Goal: Navigation & Orientation: Find specific page/section

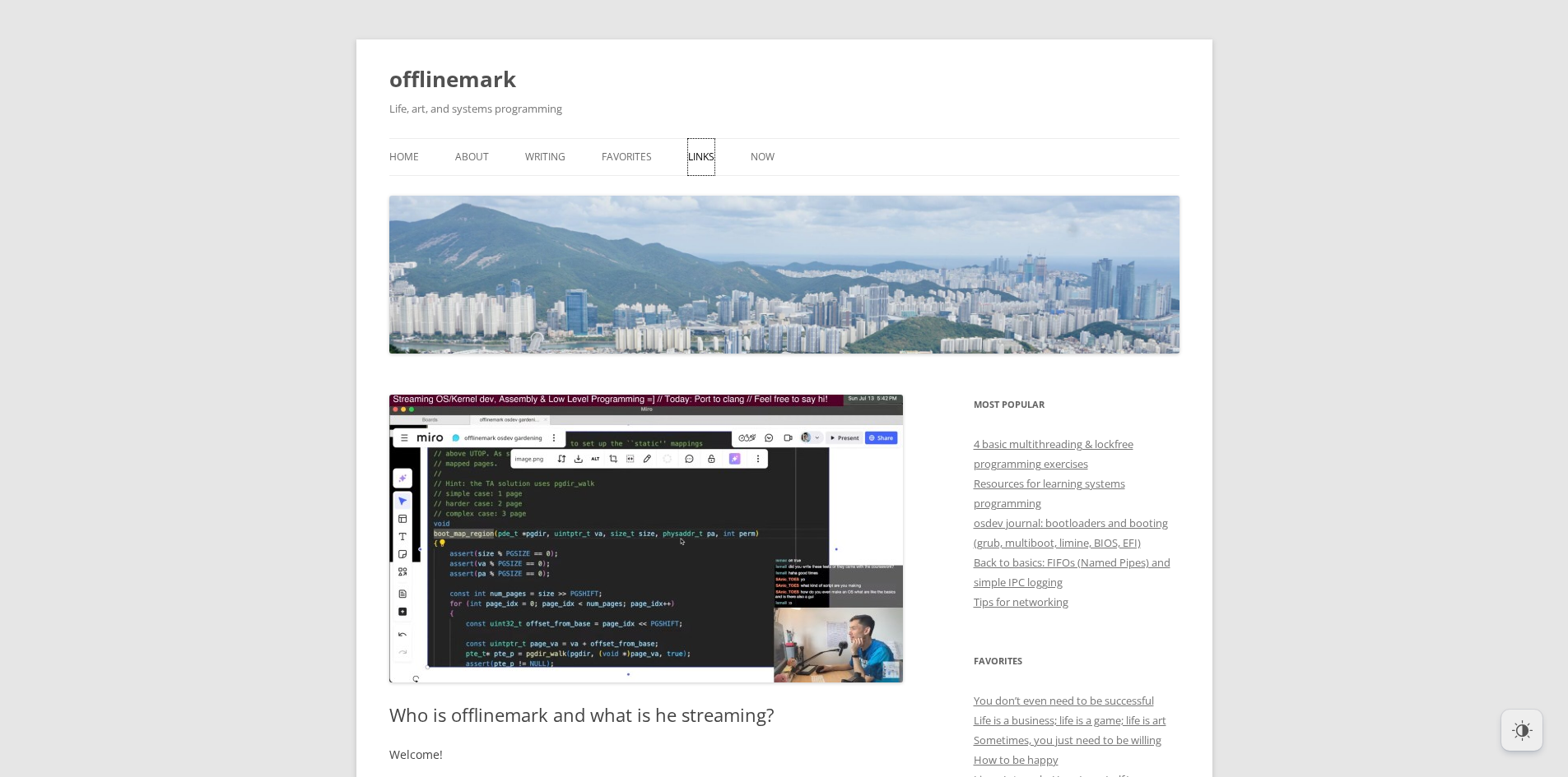
click at [697, 173] on link "Links" at bounding box center [701, 157] width 27 height 36
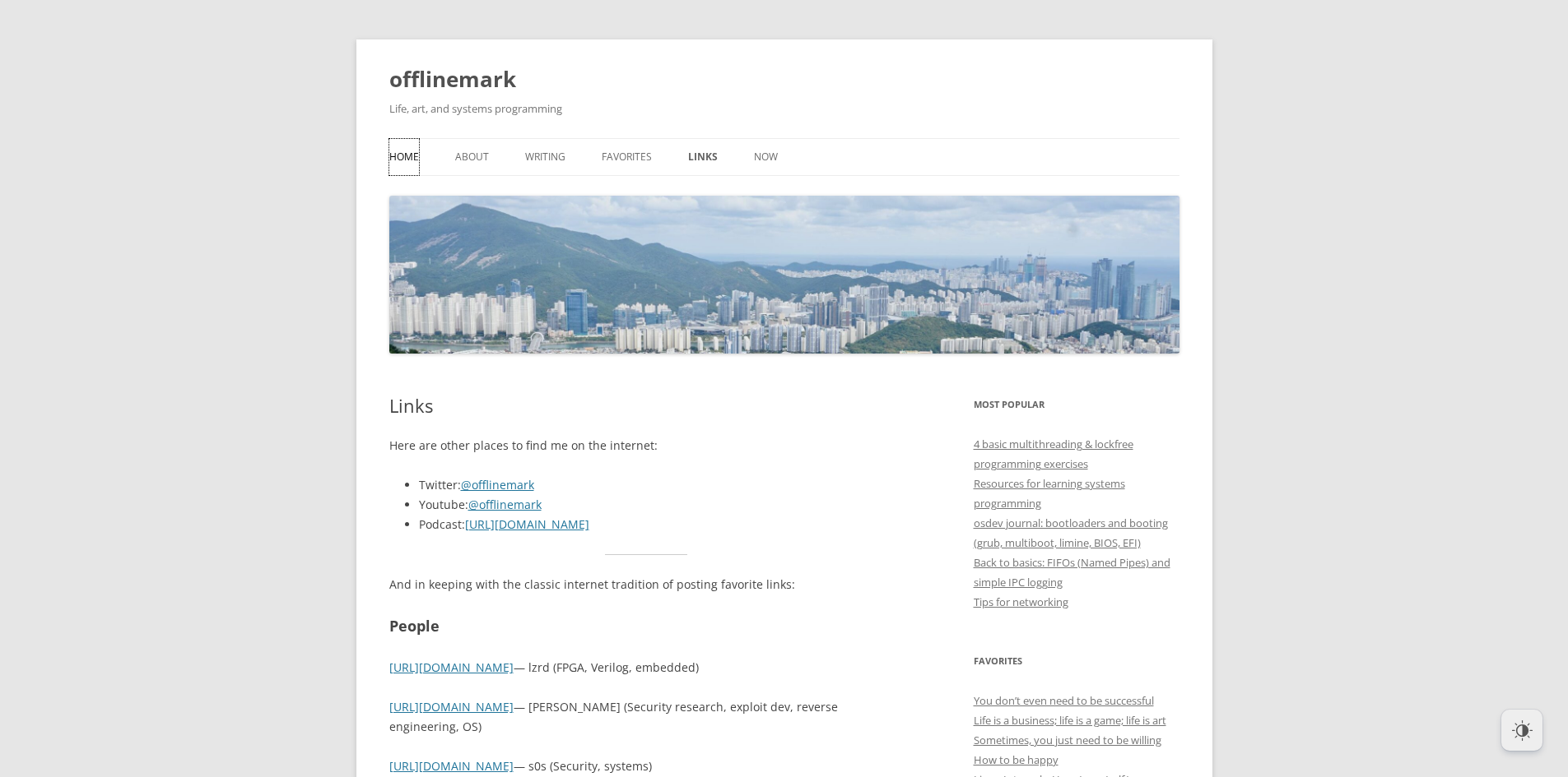
click at [408, 152] on link "Home" at bounding box center [403, 157] width 29 height 36
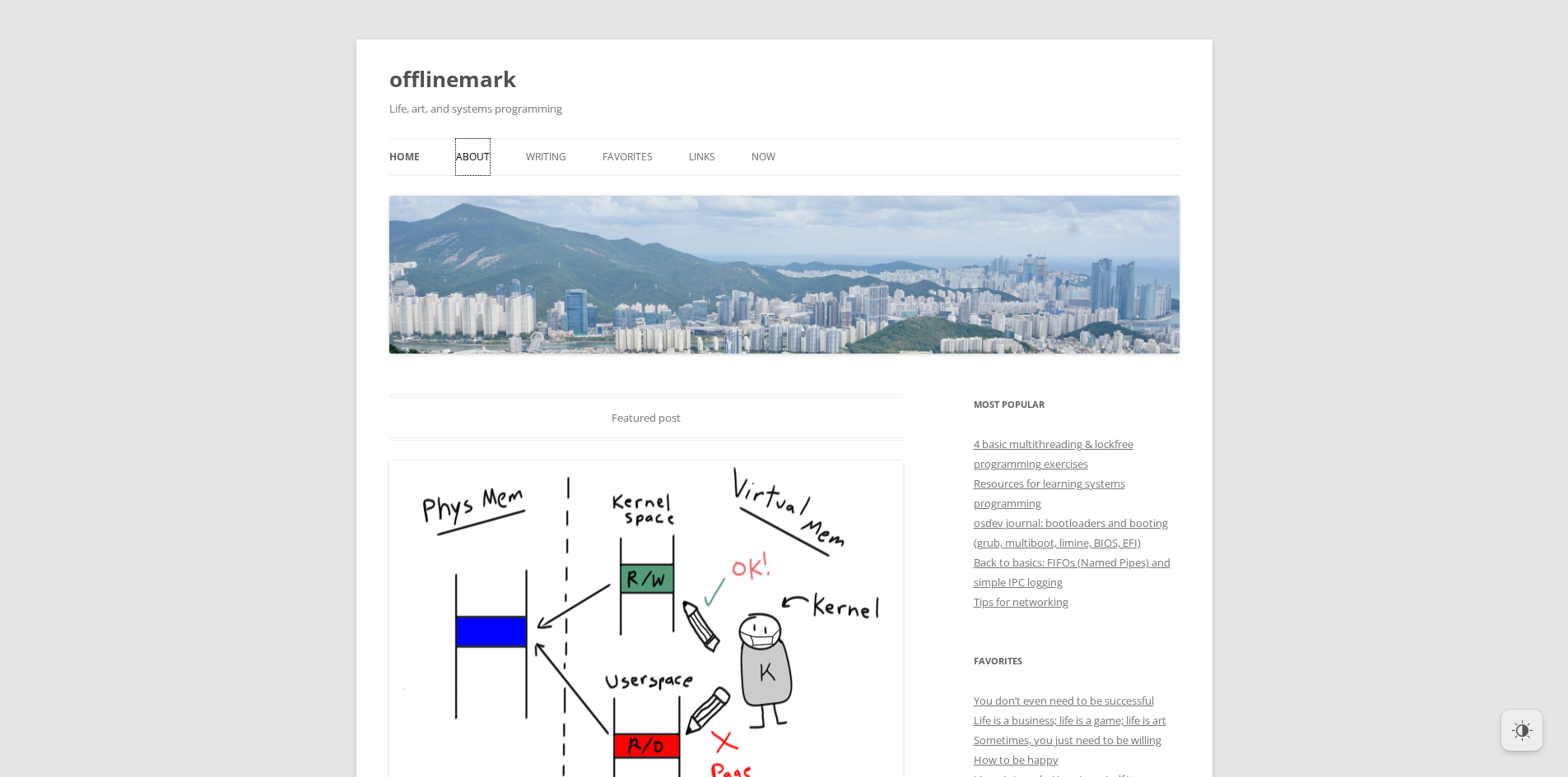
click at [456, 156] on link "About" at bounding box center [473, 157] width 34 height 36
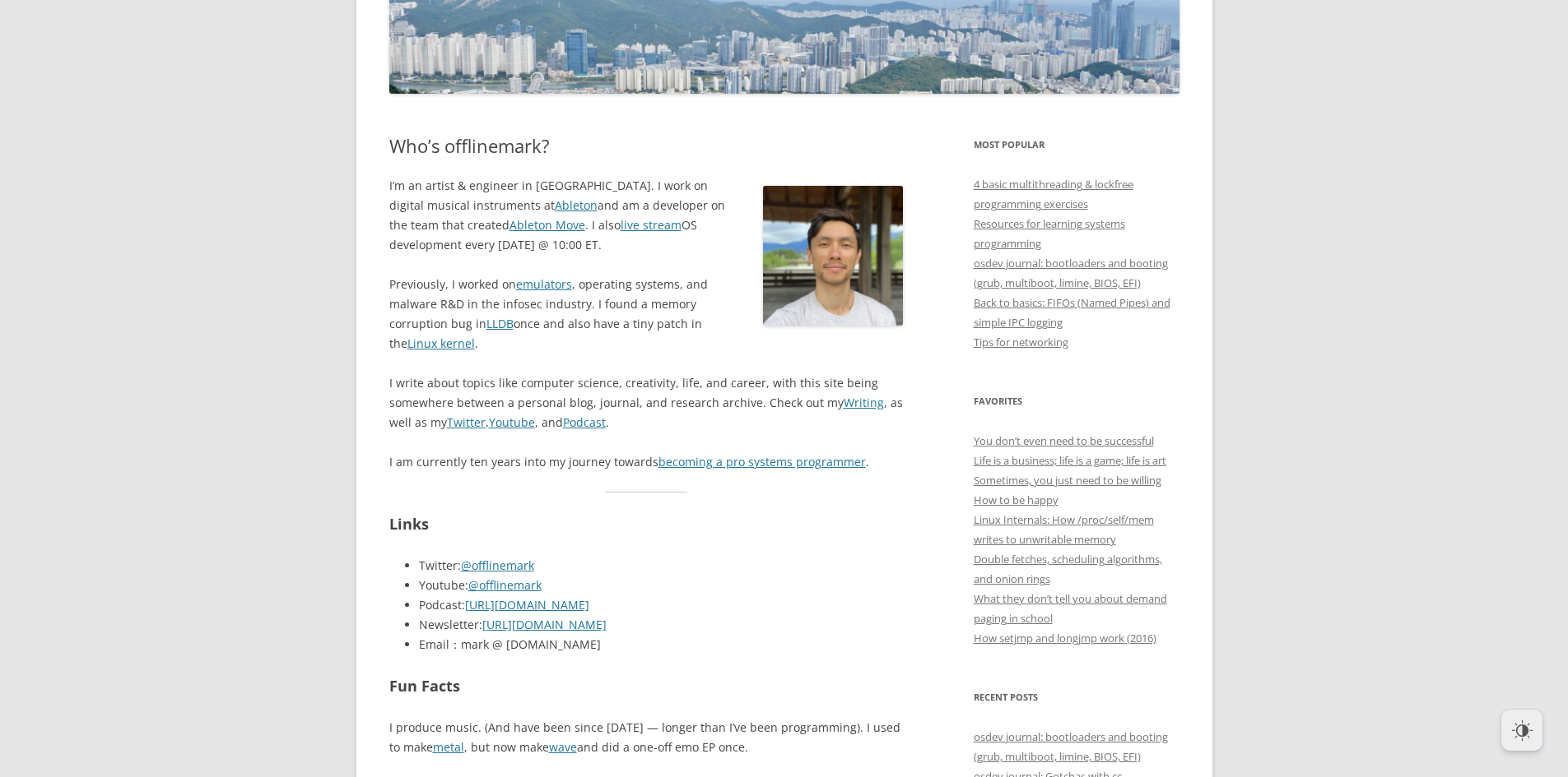
scroll to position [296, 0]
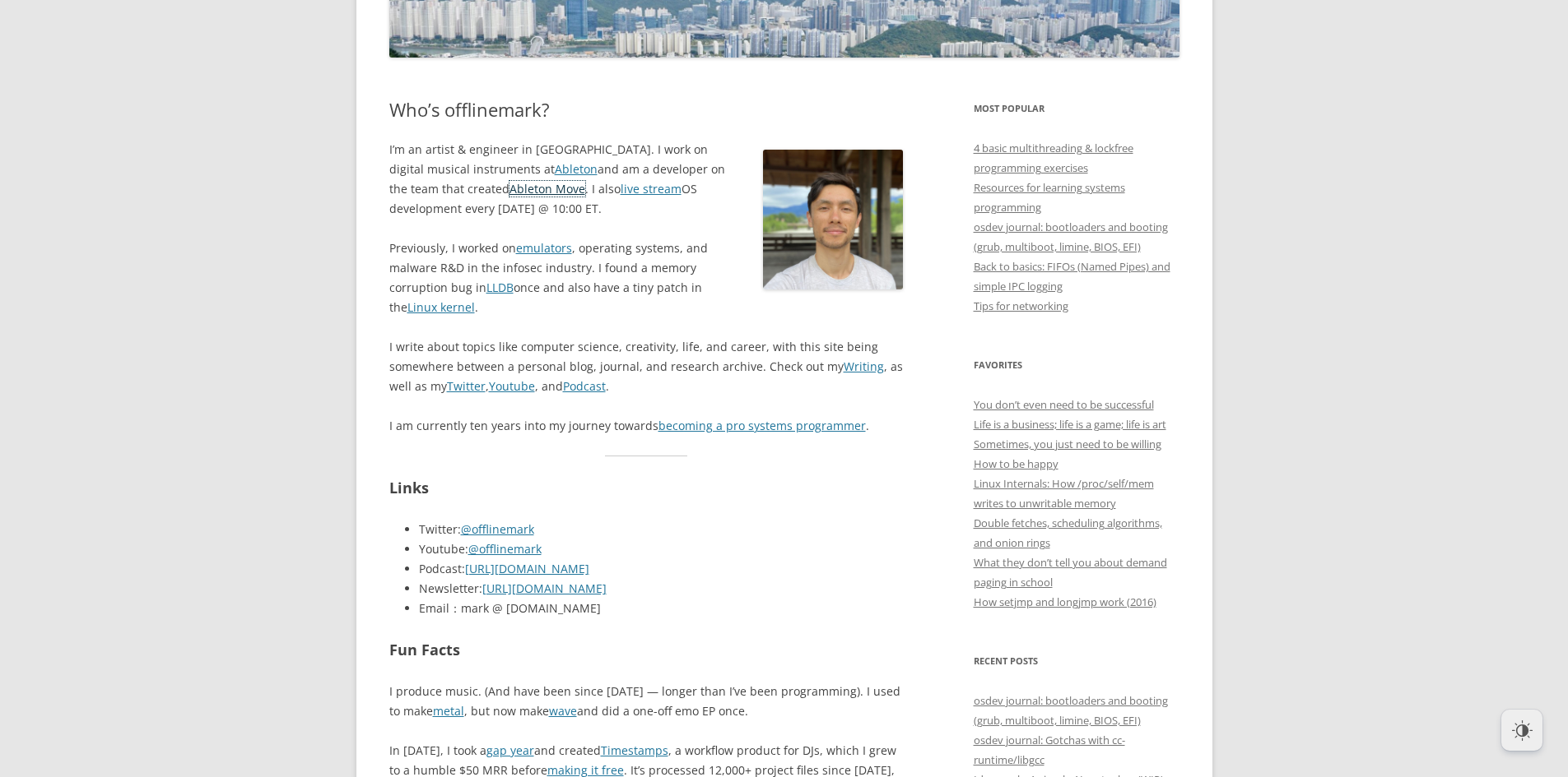
click at [509, 190] on link "Ableton Move" at bounding box center [546, 189] width 76 height 16
